Goal: Communication & Community: Answer question/provide support

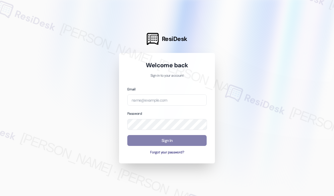
click at [52, 17] on div at bounding box center [167, 98] width 334 height 196
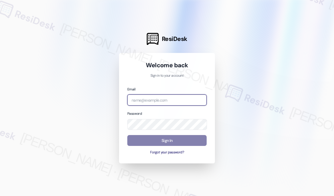
click at [165, 97] on input "email" at bounding box center [166, 99] width 79 height 11
type input "[EMAIL_ADDRESS][PERSON_NAME][PERSON_NAME][DOMAIN_NAME]"
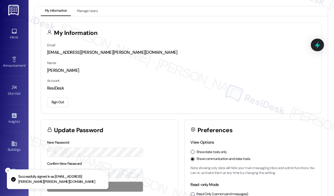
click at [39, 4] on div "My Information Manage Users My Information Email [EMAIL_ADDRESS][PERSON_NAME][P…" at bounding box center [181, 98] width 305 height 196
drag, startPoint x: 9, startPoint y: 29, endPoint x: 15, endPoint y: 23, distance: 8.1
click at [9, 29] on link "Inbox" at bounding box center [14, 33] width 23 height 15
